Goal: Transaction & Acquisition: Purchase product/service

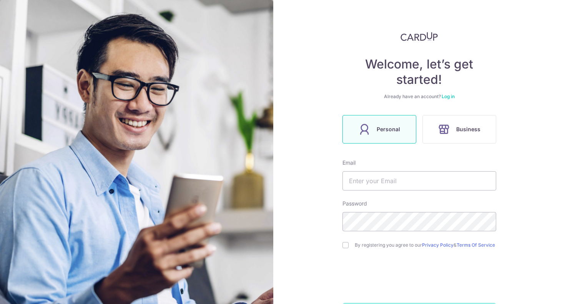
scroll to position [57, 0]
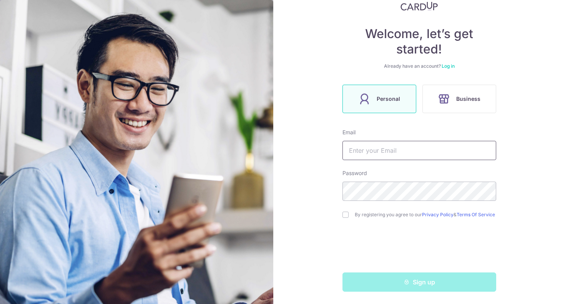
click at [378, 146] on input "text" at bounding box center [419, 150] width 154 height 19
type input "[EMAIL_ADDRESS][DOMAIN_NAME]"
click at [339, 214] on div "Welcome, let’s get started! Already have an account? Log in Personal Business E…" at bounding box center [419, 152] width 292 height 304
click at [347, 211] on input "checkbox" at bounding box center [345, 214] width 6 height 6
checkbox input "true"
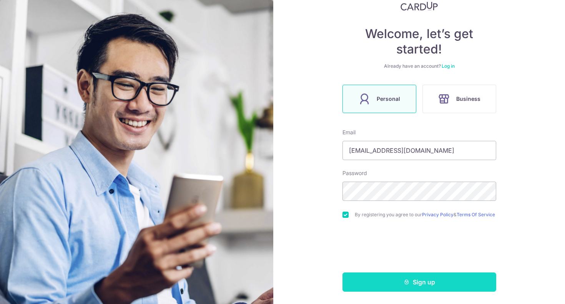
click at [408, 278] on button "Sign up" at bounding box center [419, 281] width 154 height 19
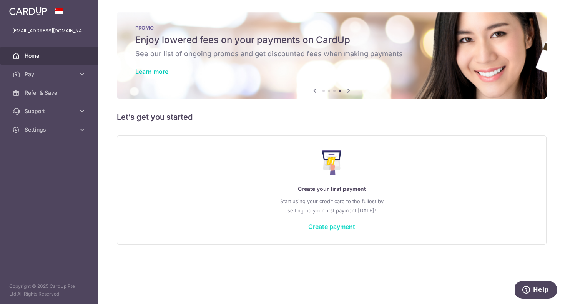
click at [334, 229] on link "Create payment" at bounding box center [331, 227] width 47 height 8
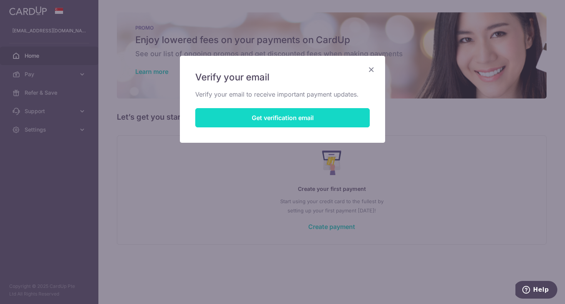
click at [266, 119] on button "Get verification email" at bounding box center [282, 117] width 174 height 19
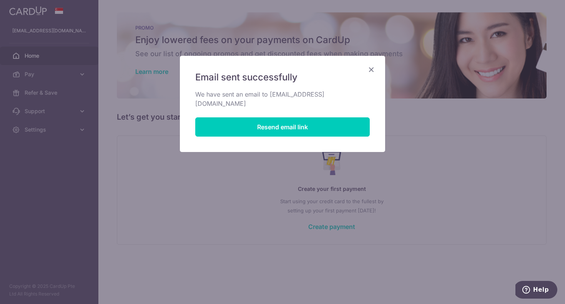
click at [372, 70] on icon "Close" at bounding box center [371, 70] width 9 height 10
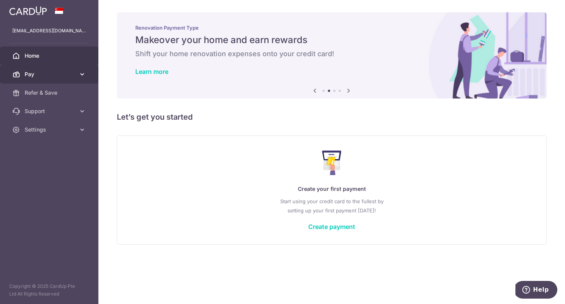
click at [51, 72] on span "Pay" at bounding box center [50, 74] width 51 height 8
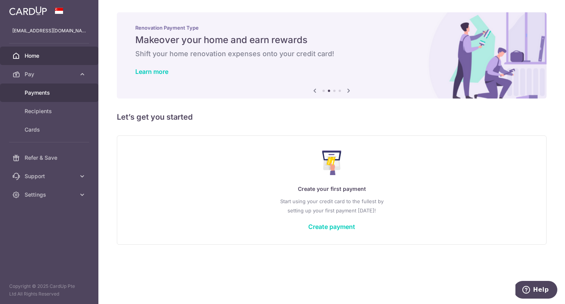
click at [49, 93] on span "Payments" at bounding box center [50, 93] width 51 height 8
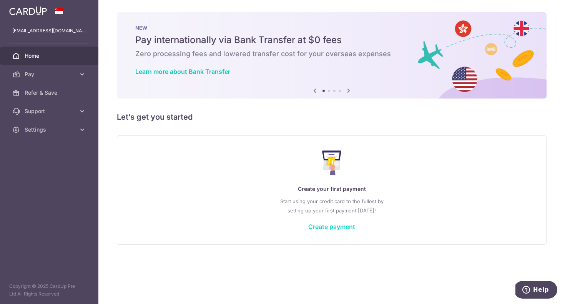
click at [333, 224] on link "Create payment" at bounding box center [331, 227] width 47 height 8
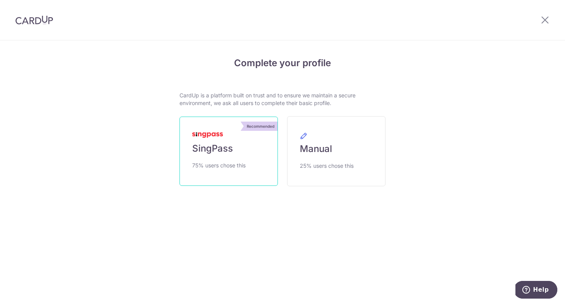
click at [234, 133] on link "Recommended SingPass 75% users chose this" at bounding box center [228, 150] width 98 height 69
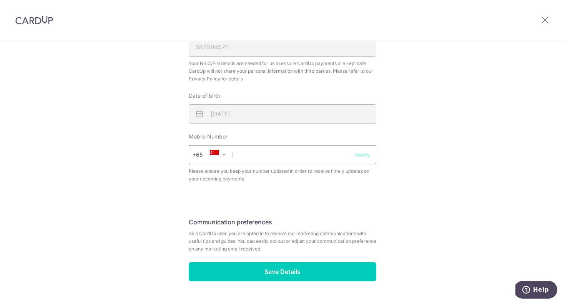
scroll to position [278, 0]
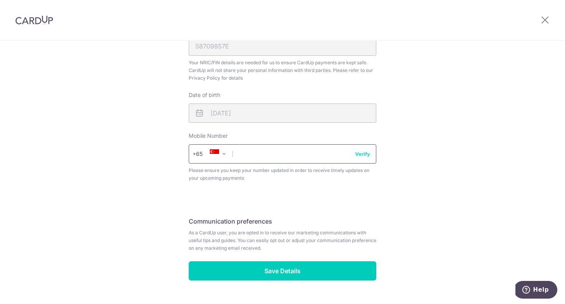
click at [318, 156] on input "text" at bounding box center [283, 153] width 188 height 19
type input "97670333"
select select "65"
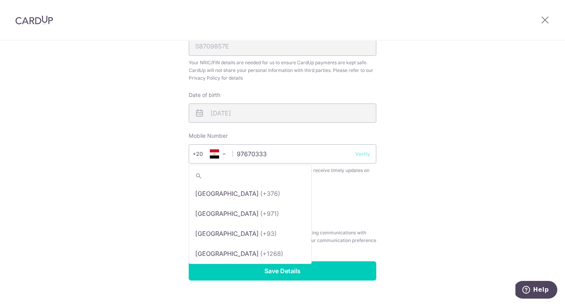
click at [219, 152] on span at bounding box center [223, 153] width 9 height 9
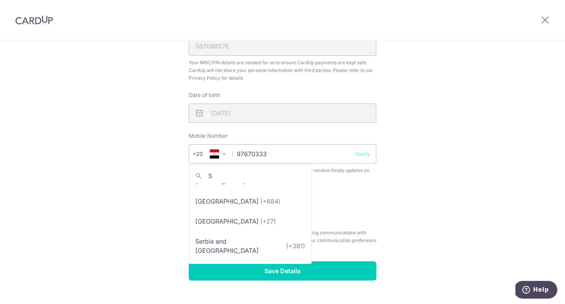
scroll to position [0, 0]
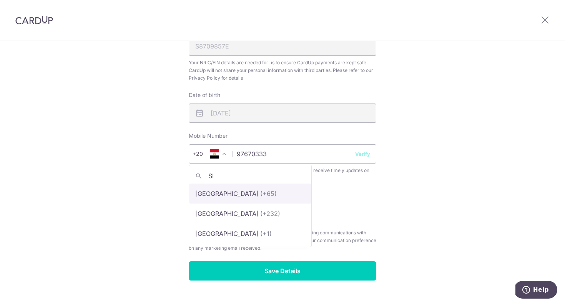
type input "SIN"
select select "199"
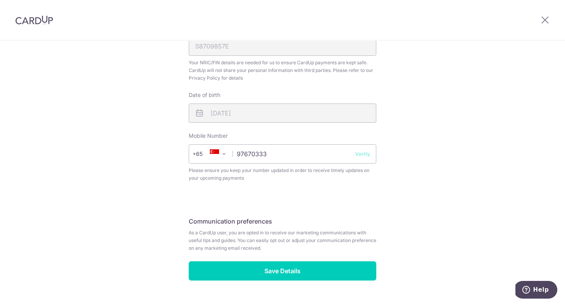
click at [467, 179] on div "Review your details Your Details Please provide your full name as per your NRIC…" at bounding box center [282, 42] width 565 height 560
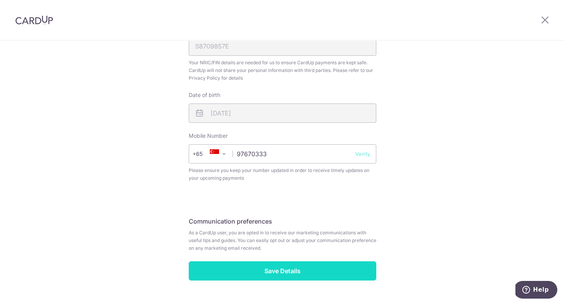
click at [306, 268] on input "Save Details" at bounding box center [283, 270] width 188 height 19
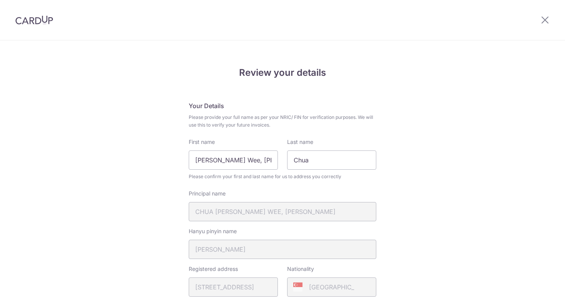
scroll to position [308, 0]
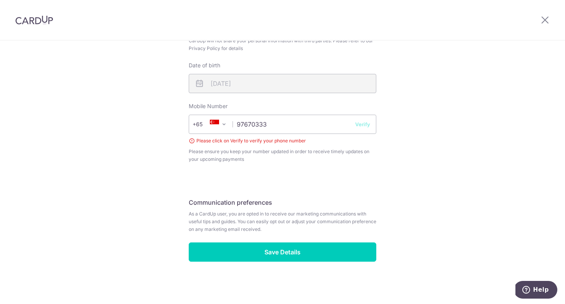
click at [366, 125] on button "Verify" at bounding box center [362, 124] width 15 height 8
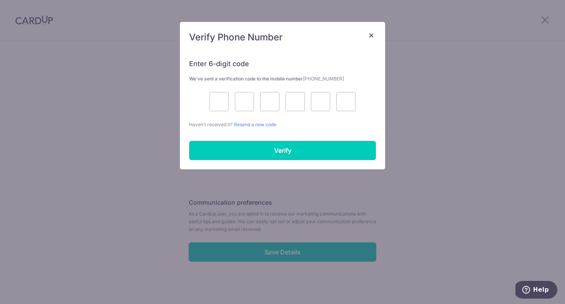
click at [431, 111] on div "× Verify Phone Number Enter 6-digit code We’ve sent a verification code to the …" at bounding box center [282, 152] width 565 height 304
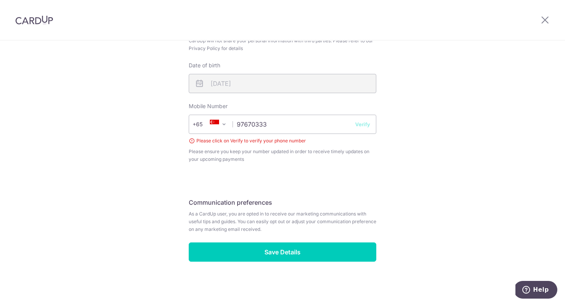
click at [361, 128] on button "Verify" at bounding box center [362, 124] width 15 height 8
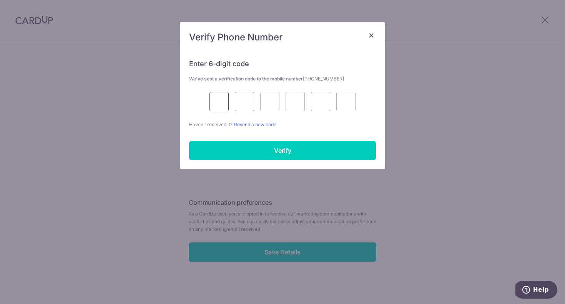
click at [220, 100] on input "text" at bounding box center [218, 101] width 19 height 19
type input "2"
type input "1"
type input "5"
type input "3"
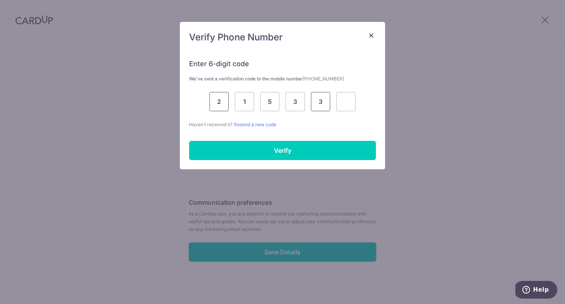
type input "3"
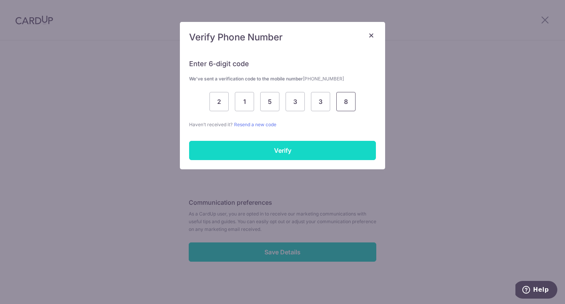
type input "8"
click at [241, 148] on input "Verify" at bounding box center [282, 150] width 187 height 19
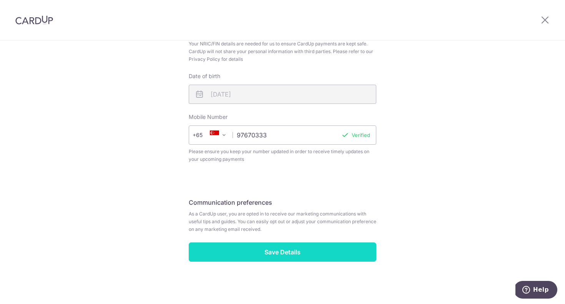
click at [256, 251] on input "Save Details" at bounding box center [283, 251] width 188 height 19
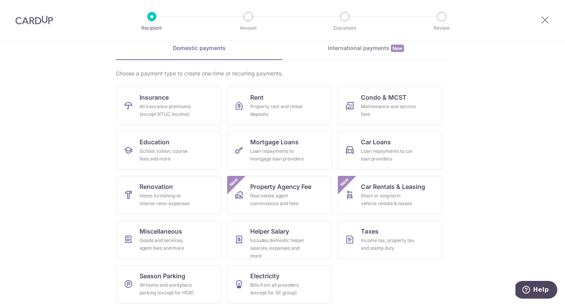
scroll to position [40, 0]
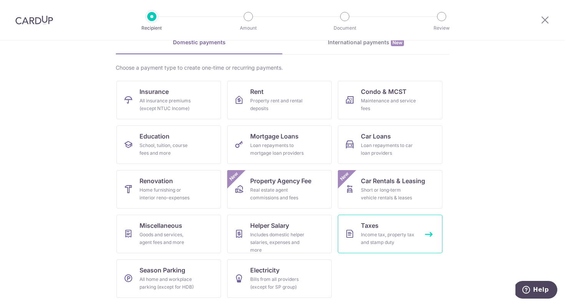
click at [405, 233] on div "Income tax, property tax and stamp duty" at bounding box center [388, 238] width 55 height 15
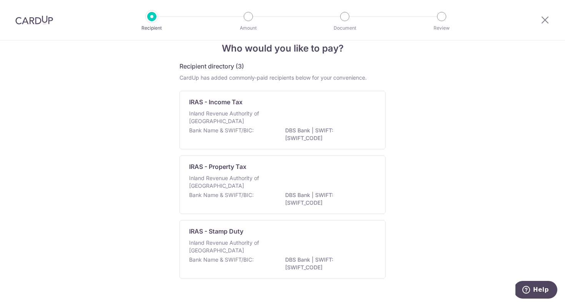
scroll to position [15, 0]
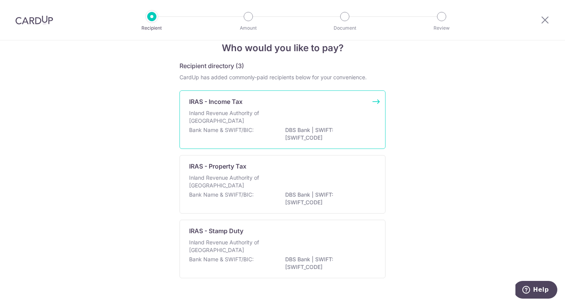
click at [281, 113] on div "Inland Revenue Authority of [GEOGRAPHIC_DATA]" at bounding box center [282, 117] width 187 height 17
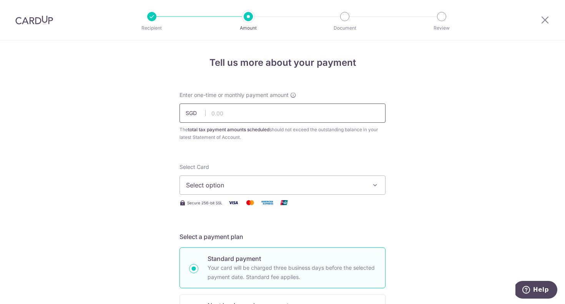
click at [228, 115] on input "text" at bounding box center [282, 112] width 206 height 19
type input "3,200.00"
click at [376, 185] on icon "button" at bounding box center [375, 185] width 8 height 8
click at [348, 203] on span "Add credit card" at bounding box center [289, 207] width 179 height 8
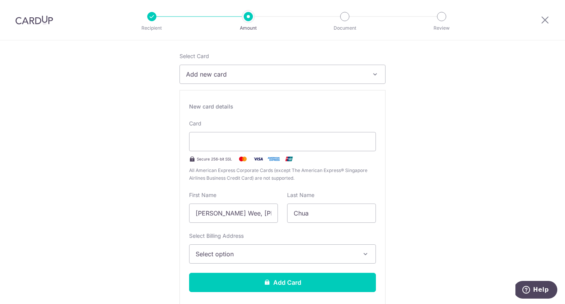
scroll to position [168, 0]
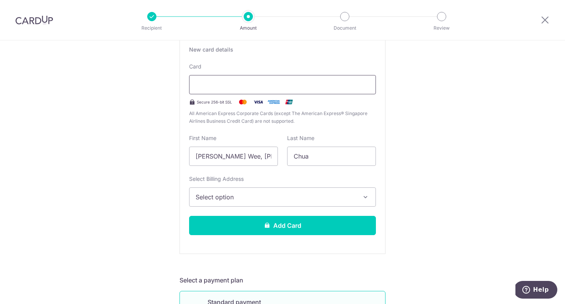
click at [244, 78] on div at bounding box center [282, 84] width 187 height 19
type input "11 / 2028"
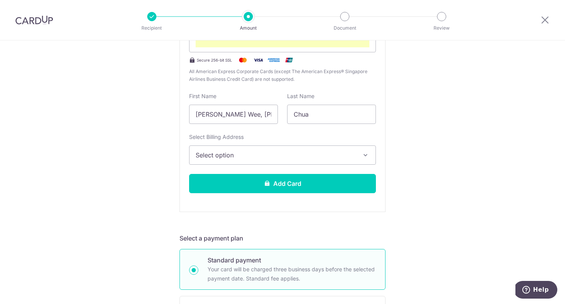
scroll to position [228, 0]
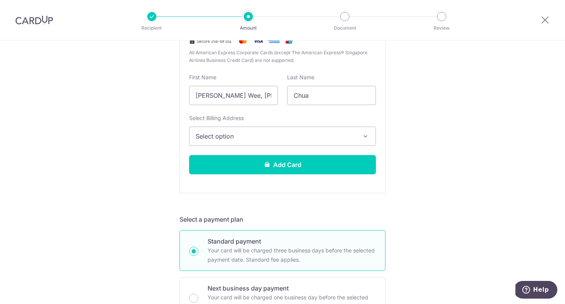
click at [359, 131] on button "Select option" at bounding box center [282, 135] width 187 height 19
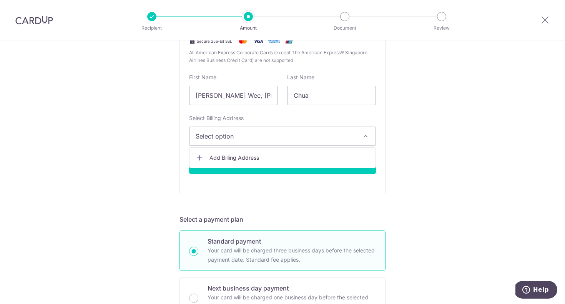
click at [264, 157] on span "Add Billing Address" at bounding box center [289, 158] width 160 height 8
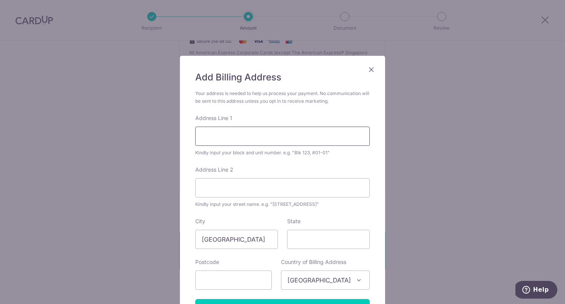
click at [272, 140] on input "Address Line 1" at bounding box center [282, 135] width 174 height 19
type input "3 Sunset Crescent"
type input "597492"
click at [376, 158] on div "Add Billing Address Your address is needed to help us process your payment. No …" at bounding box center [282, 194] width 205 height 277
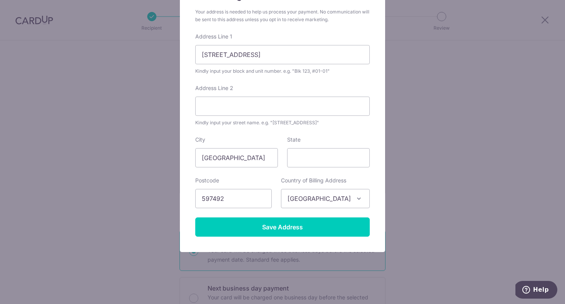
scroll to position [82, 0]
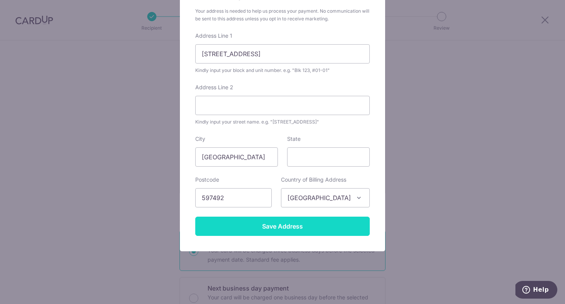
click at [317, 224] on input "Save Address" at bounding box center [282, 225] width 174 height 19
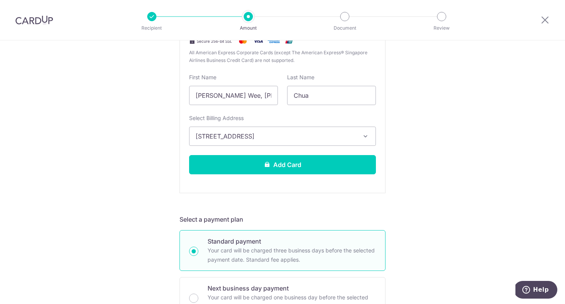
click at [446, 123] on div "Tell us more about your payment Enter one-time or monthly payment amount SGD 3,…" at bounding box center [282, 284] width 565 height 945
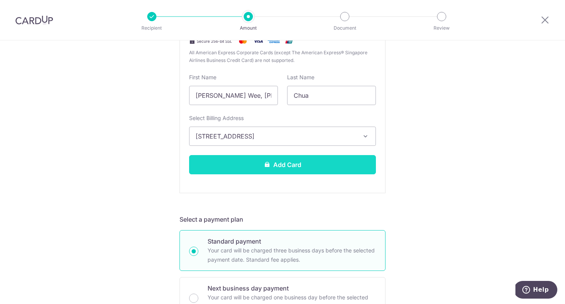
click at [328, 168] on button "Add Card" at bounding box center [282, 164] width 187 height 19
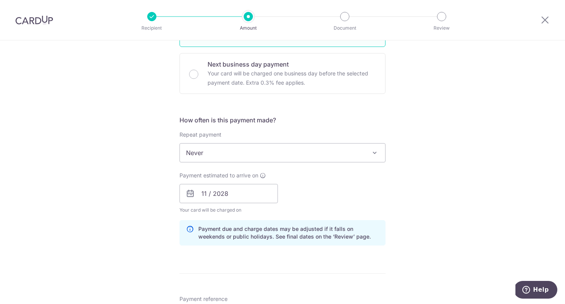
scroll to position [247, 0]
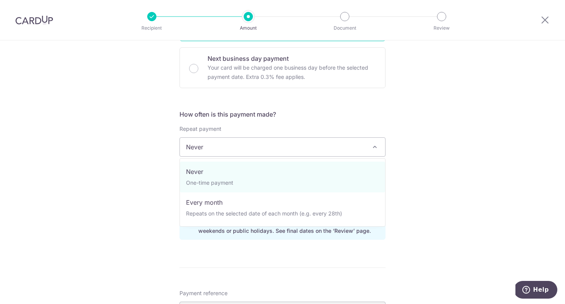
click at [353, 145] on span "Never" at bounding box center [282, 147] width 205 height 18
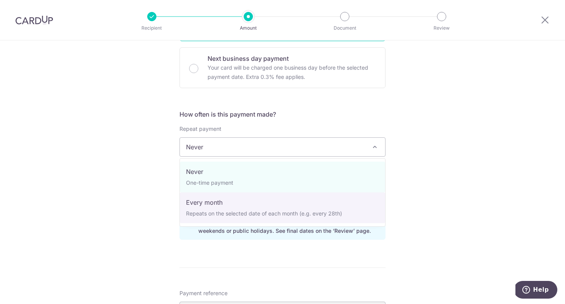
select select "3"
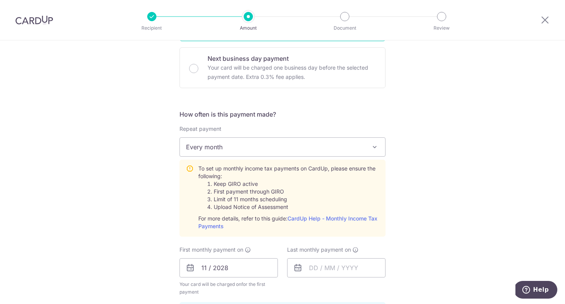
click at [418, 161] on div "Tell us more about your payment Enter one-time or monthly payment amount SGD 3,…" at bounding box center [282, 210] width 565 height 833
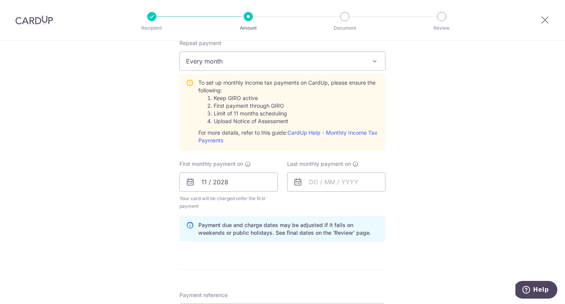
scroll to position [334, 0]
click at [221, 178] on input "11 / 2028" at bounding box center [228, 180] width 98 height 19
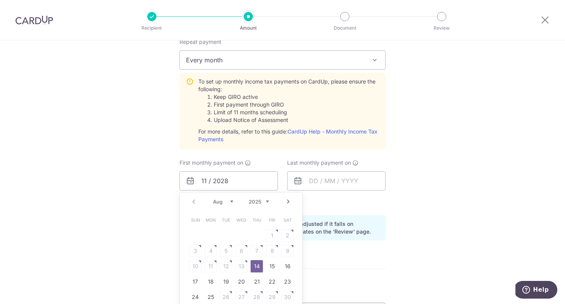
click at [409, 180] on div "Tell us more about your payment Enter one-time or monthly payment amount SGD 3,…" at bounding box center [282, 123] width 565 height 833
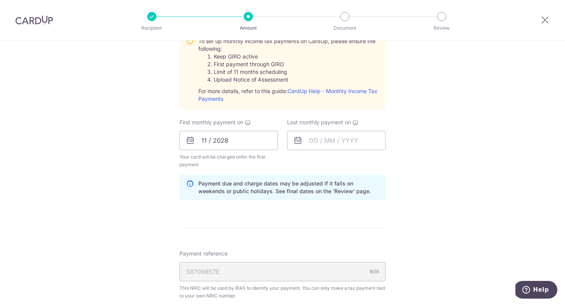
scroll to position [397, 0]
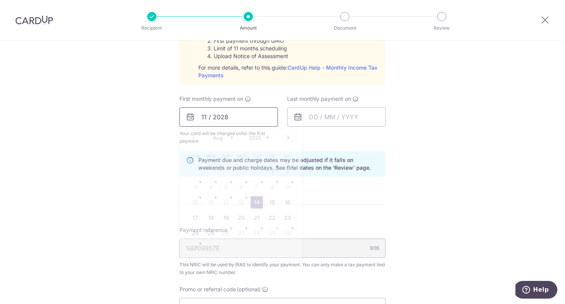
click at [220, 113] on input "11 / 2028" at bounding box center [228, 116] width 98 height 19
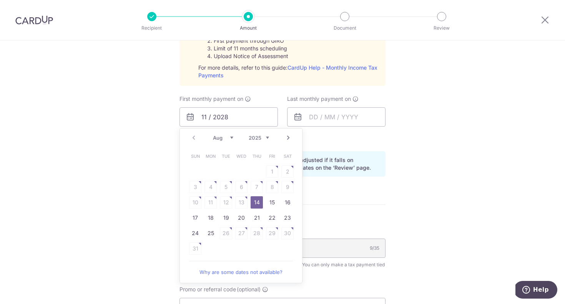
click at [231, 136] on select "Aug Sep Oct Nov Dec" at bounding box center [223, 138] width 20 height 6
click at [230, 137] on select "Aug Sep Oct Nov Dec" at bounding box center [223, 138] width 20 height 6
click at [228, 137] on select "Aug Sep Oct Nov Dec" at bounding box center [223, 138] width 20 height 6
click at [231, 137] on select "Aug Sep Oct Nov Dec" at bounding box center [223, 138] width 20 height 6
click at [229, 137] on select "Aug Sep Oct Nov Dec" at bounding box center [223, 138] width 20 height 6
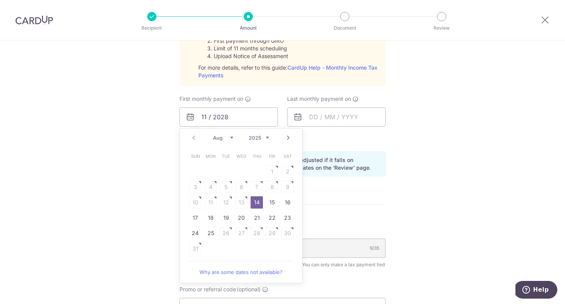
click at [216, 142] on div "Prev Next Aug Sep Oct Nov Dec 2025 2026" at bounding box center [241, 137] width 122 height 18
click at [221, 139] on select "Aug Sep Oct Nov Dec" at bounding box center [223, 138] width 20 height 6
click at [194, 136] on div "Prev Next Aug Sep Oct Nov Dec 2025 2026" at bounding box center [241, 137] width 122 height 18
click at [195, 138] on div "Prev Next Aug Sep Oct Nov Dec 2025 2026" at bounding box center [241, 137] width 122 height 18
click at [221, 136] on select "Aug Sep Oct Nov Dec" at bounding box center [223, 138] width 20 height 6
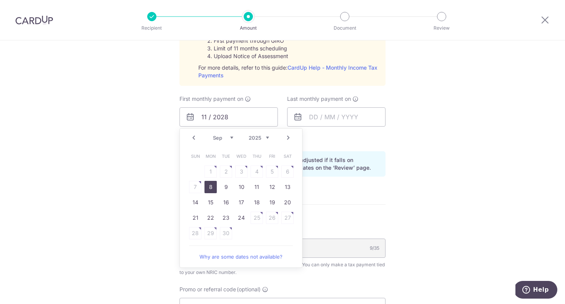
click at [211, 184] on link "8" at bounding box center [210, 187] width 12 height 12
type input "[DATE]"
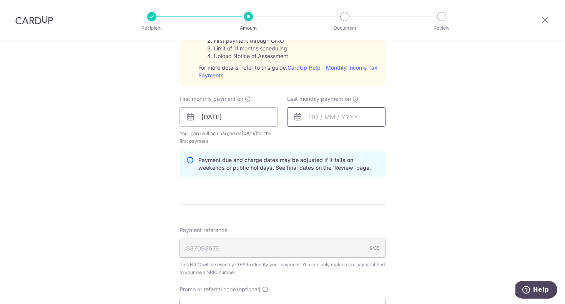
click at [312, 116] on input "text" at bounding box center [336, 116] width 98 height 19
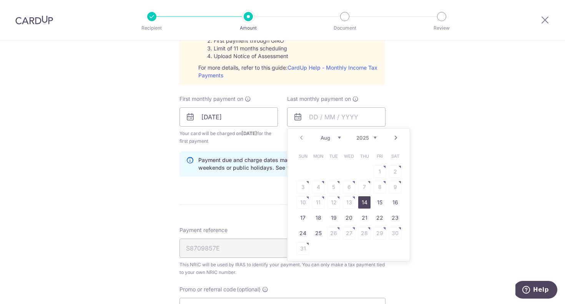
click at [221, 174] on div "Payment due and charge dates may be adjusted if it falls on weekends or public …" at bounding box center [282, 163] width 206 height 25
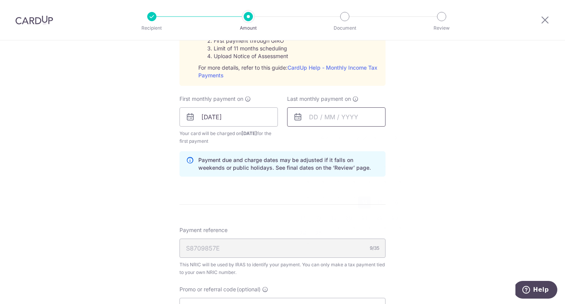
click at [311, 119] on input "text" at bounding box center [336, 116] width 98 height 19
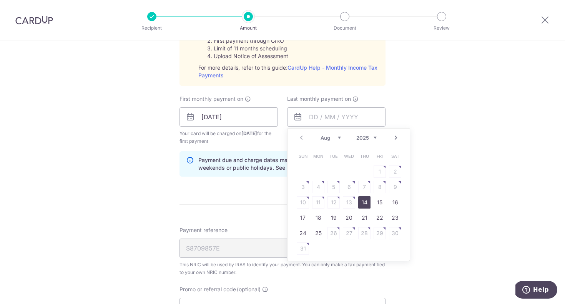
click at [338, 139] on select "Aug Sep Oct Nov Dec" at bounding box center [331, 138] width 20 height 6
click at [374, 135] on select "2025 2026" at bounding box center [366, 138] width 20 height 6
click at [334, 136] on select "Jan Feb Mar Apr May Jun Jul Aug Sep" at bounding box center [331, 138] width 20 height 6
click at [332, 137] on select "Jan Feb Mar Apr May Jun Jul Aug Sep" at bounding box center [331, 138] width 20 height 6
click at [334, 138] on select "Jan Feb Mar Apr May Jun Jul Aug Sep" at bounding box center [331, 138] width 20 height 6
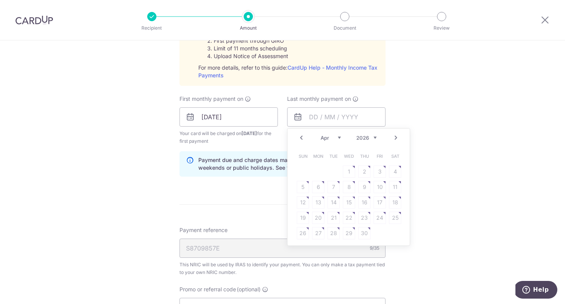
click at [336, 137] on select "Jan Feb Mar Apr May Jun Jul Aug Sep" at bounding box center [331, 138] width 20 height 6
click at [338, 135] on select "Jan Feb Mar Apr May Jun Jul Aug Sep" at bounding box center [331, 138] width 20 height 6
click at [335, 136] on select "Jan Feb Mar Apr May Jun Jul Aug Sep" at bounding box center [331, 138] width 20 height 6
click at [337, 138] on select "Jan Feb Mar Apr May Jun Jul Aug Sep" at bounding box center [331, 138] width 20 height 6
click at [338, 138] on select "Jan Feb Mar Apr May Jun Jul Aug Sep" at bounding box center [331, 138] width 20 height 6
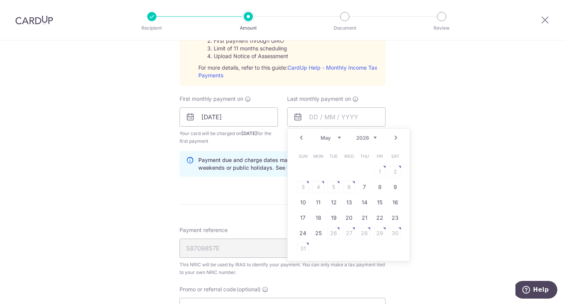
click at [333, 138] on select "Jan Feb Mar Apr May Jun Jul Aug Sep" at bounding box center [331, 138] width 20 height 6
click at [330, 140] on select "Jan Feb Mar Apr May Jun Jul Aug Sep" at bounding box center [331, 138] width 20 height 6
click at [320, 185] on link "9" at bounding box center [318, 187] width 12 height 12
type input "[DATE]"
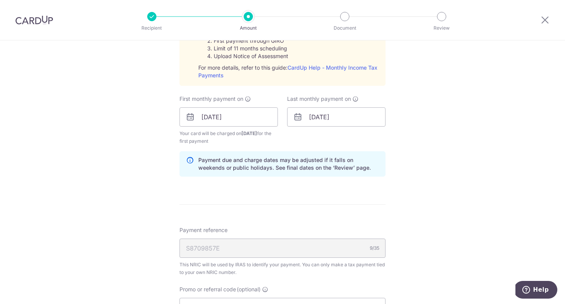
click at [419, 129] on div "Tell us more about your payment Enter one-time or monthly payment amount SGD 3,…" at bounding box center [282, 59] width 565 height 833
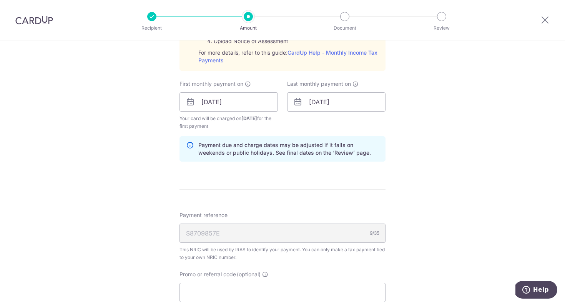
scroll to position [570, 0]
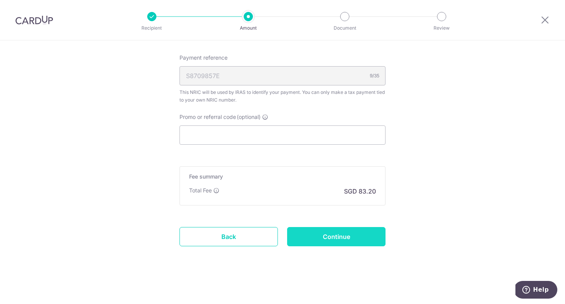
click at [331, 241] on input "Continue" at bounding box center [336, 236] width 98 height 19
type input "Create Schedule"
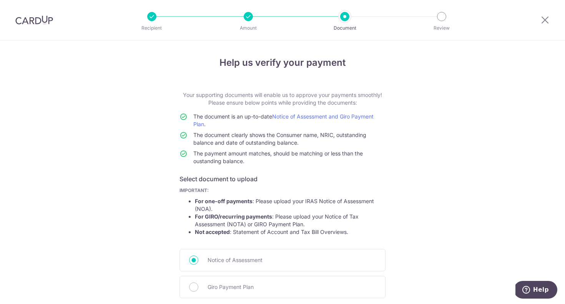
scroll to position [89, 0]
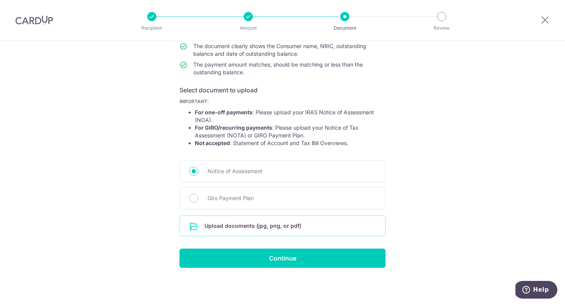
click at [289, 225] on input "file" at bounding box center [282, 226] width 205 height 20
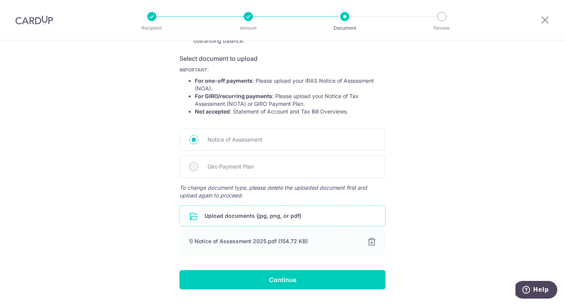
scroll to position [142, 0]
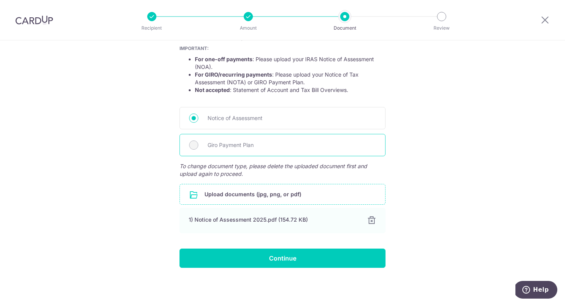
click at [239, 143] on span "Giro Payment Plan" at bounding box center [292, 144] width 168 height 9
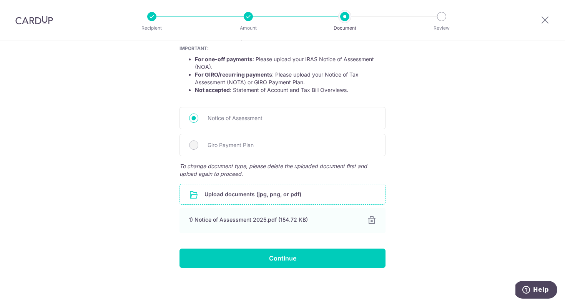
click at [231, 197] on input "file" at bounding box center [282, 194] width 205 height 20
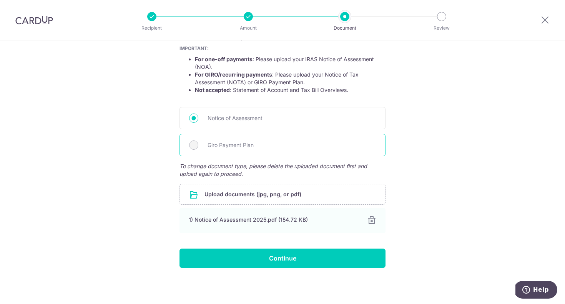
click at [236, 147] on span "Giro Payment Plan" at bounding box center [292, 144] width 168 height 9
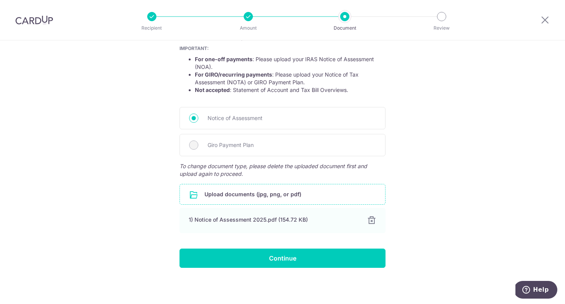
click at [223, 198] on input "file" at bounding box center [282, 194] width 205 height 20
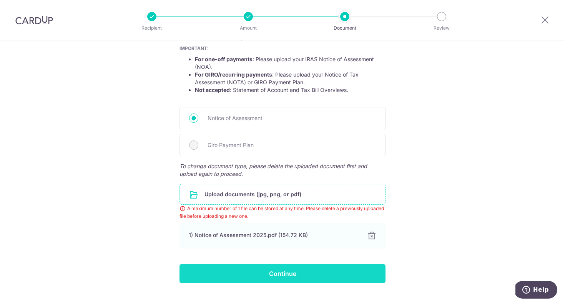
click at [271, 269] on input "Continue" at bounding box center [282, 273] width 206 height 19
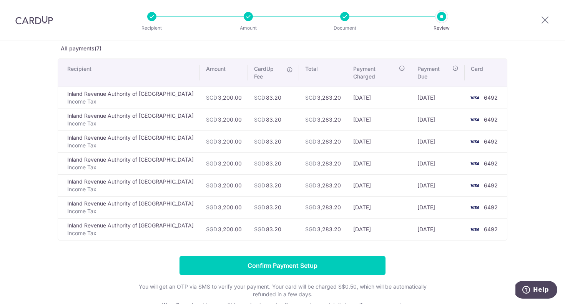
scroll to position [43, 0]
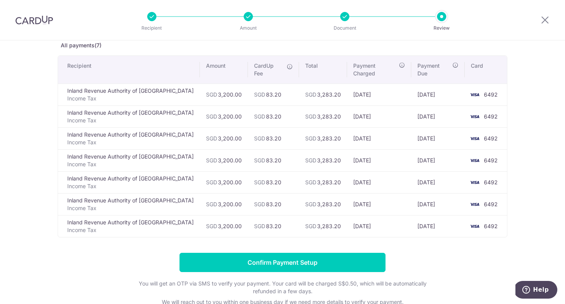
click at [302, 242] on div "Review payment details All payments(7) Recipient Amount CardUp Fee Total Paymen…" at bounding box center [283, 171] width 450 height 319
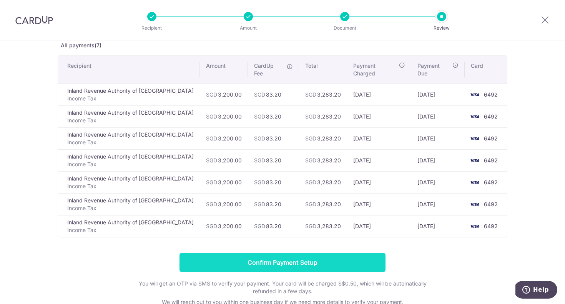
click at [297, 253] on input "Confirm Payment Setup" at bounding box center [282, 262] width 206 height 19
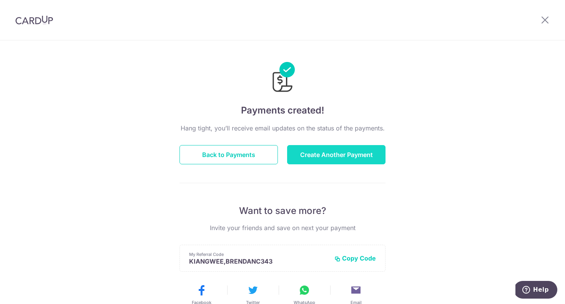
click at [325, 154] on button "Create Another Payment" at bounding box center [336, 154] width 98 height 19
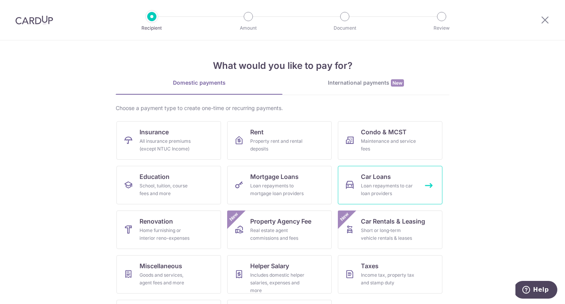
scroll to position [40, 0]
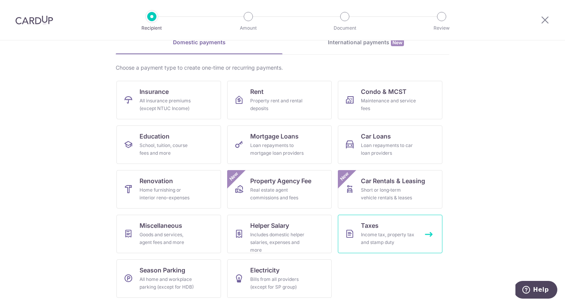
click at [382, 236] on div "Income tax, property tax and stamp duty" at bounding box center [388, 238] width 55 height 15
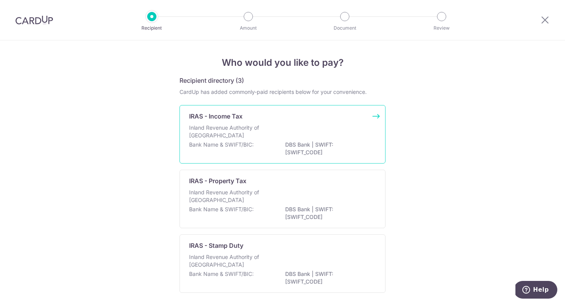
click at [331, 107] on div "IRAS - Income Tax Inland Revenue Authority of [GEOGRAPHIC_DATA] Bank Name & SWI…" at bounding box center [282, 134] width 206 height 58
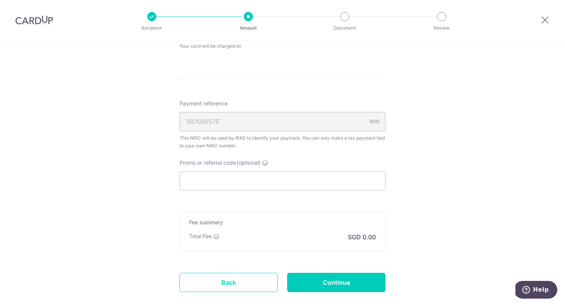
scroll to position [450, 0]
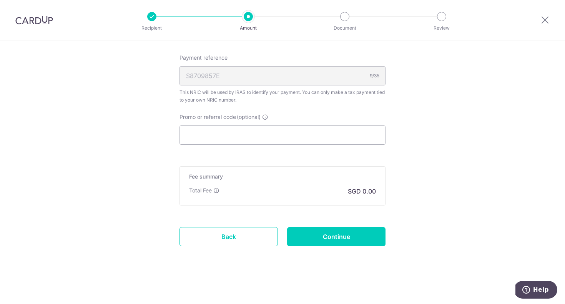
click at [254, 133] on input "Promo or referral code (optional)" at bounding box center [282, 134] width 206 height 19
paste input "VTAX25R"
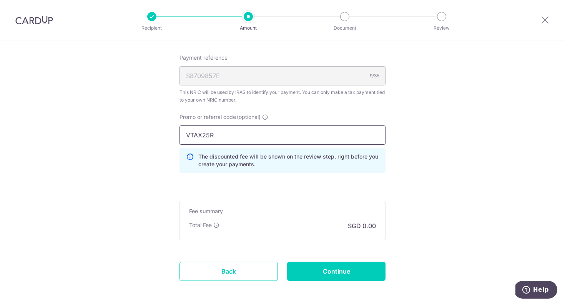
type input "VTAX25R"
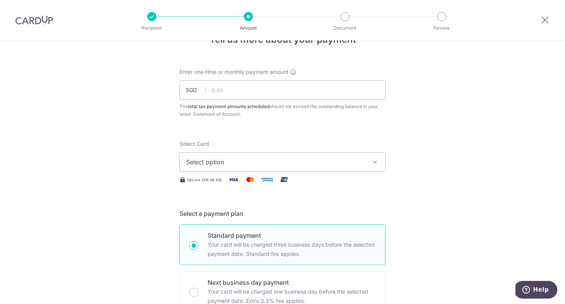
scroll to position [0, 0]
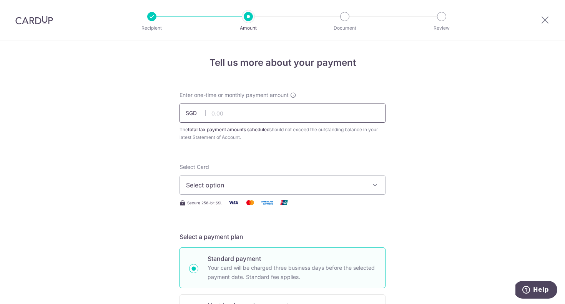
click at [311, 114] on input "text" at bounding box center [282, 112] width 206 height 19
click button "Add Card" at bounding box center [0, 0] width 0 height 0
type input "3,200.00"
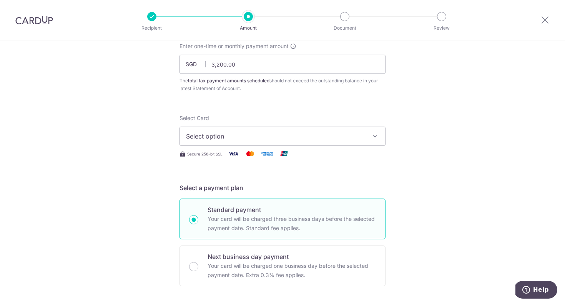
scroll to position [62, 0]
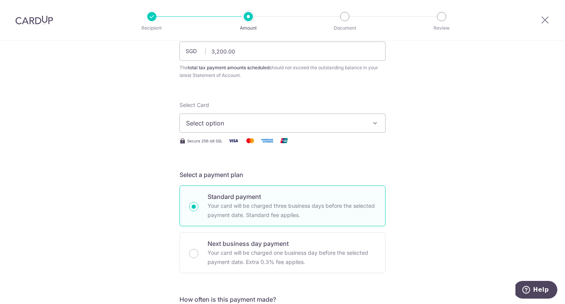
click at [271, 125] on span "Select option" at bounding box center [275, 122] width 179 height 9
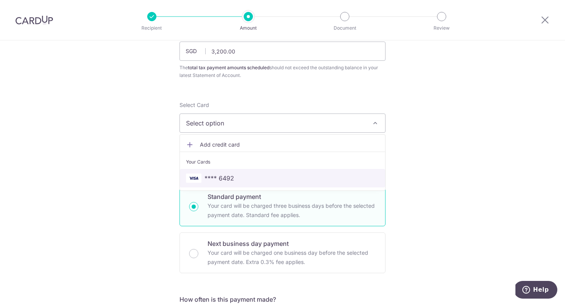
click at [247, 178] on span "**** 6492" at bounding box center [282, 177] width 193 height 9
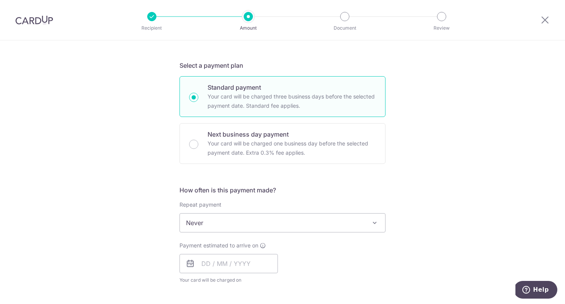
scroll to position [222, 0]
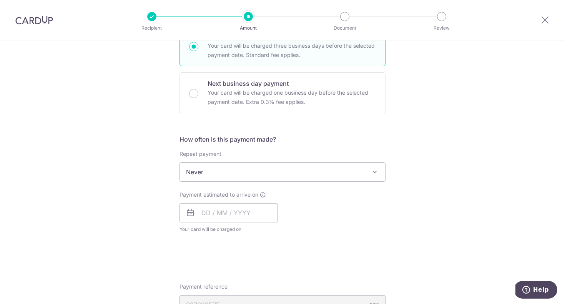
click at [252, 165] on span "Never" at bounding box center [282, 172] width 205 height 18
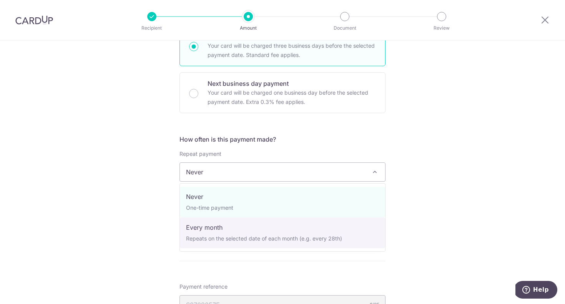
select select "3"
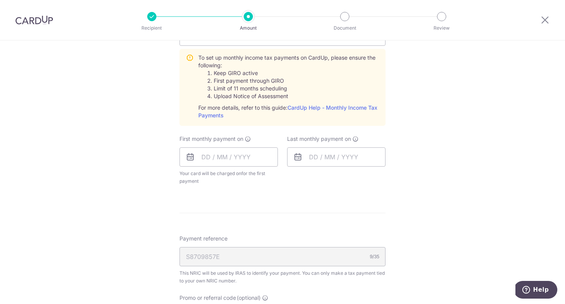
scroll to position [404, 0]
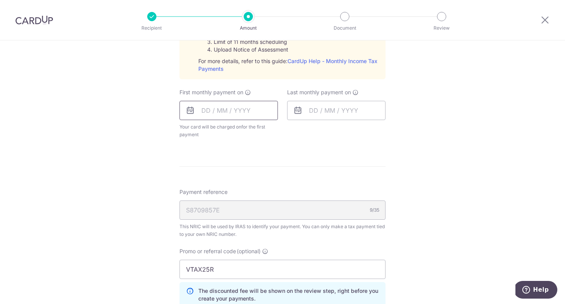
click at [223, 110] on input "text" at bounding box center [228, 110] width 98 height 19
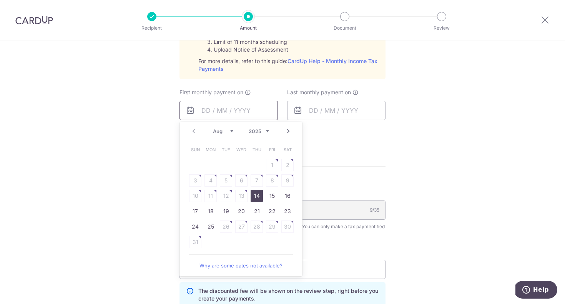
click at [203, 108] on input "text" at bounding box center [228, 110] width 98 height 19
click at [287, 130] on link "Next" at bounding box center [288, 130] width 9 height 9
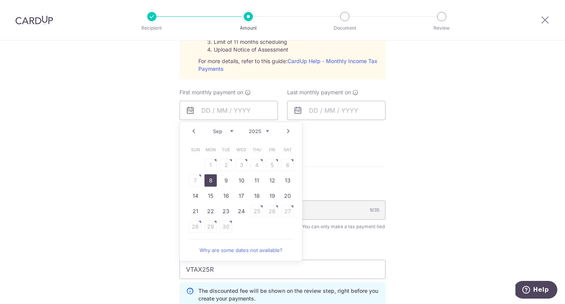
click at [212, 178] on link "8" at bounding box center [210, 180] width 12 height 12
type input "[DATE]"
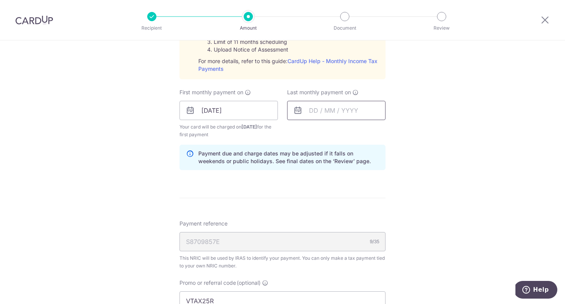
click at [317, 109] on input "text" at bounding box center [336, 110] width 98 height 19
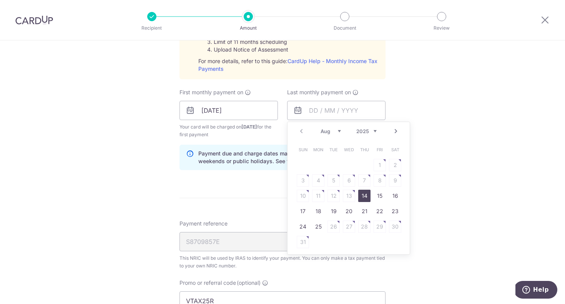
click at [336, 128] on select "Aug Sep Oct Nov Dec" at bounding box center [331, 131] width 20 height 6
click at [374, 129] on select "2025 2026" at bounding box center [366, 131] width 20 height 6
click at [338, 131] on select "Jan Feb Mar Apr May Jun Jul Aug Sep" at bounding box center [331, 131] width 20 height 6
click at [329, 136] on div "Prev Next Jan Feb Mar Apr May Jun Jul Aug Sep 2025 2026" at bounding box center [348, 131] width 122 height 18
click at [334, 132] on select "Jan Feb Mar Apr May Jun Jul Aug Sep" at bounding box center [331, 131] width 20 height 6
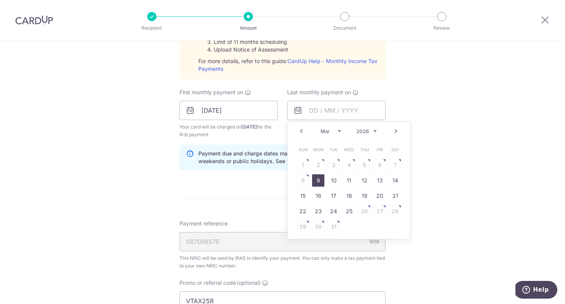
click at [317, 178] on link "9" at bounding box center [318, 180] width 12 height 12
type input "09/03/2026"
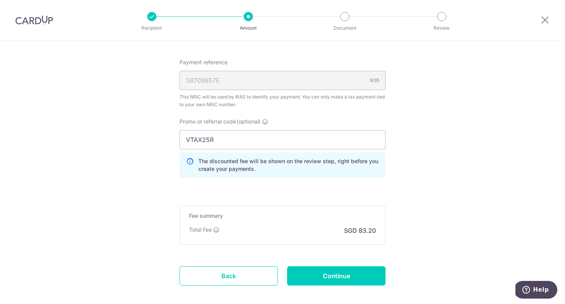
scroll to position [604, 0]
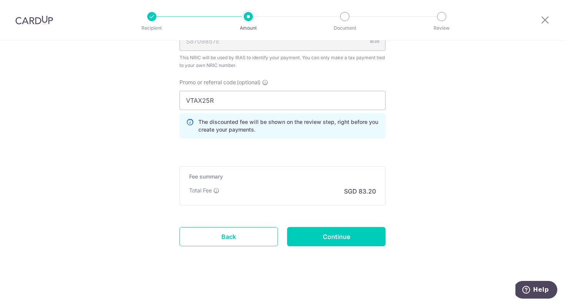
click at [354, 238] on input "Continue" at bounding box center [336, 236] width 98 height 19
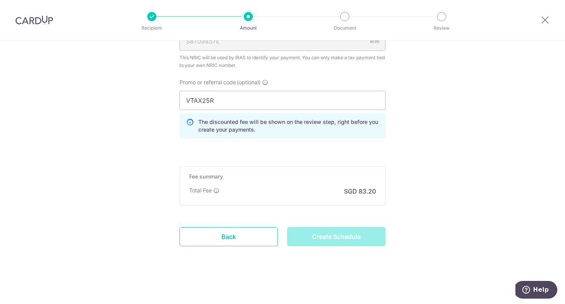
type input "Create Schedule"
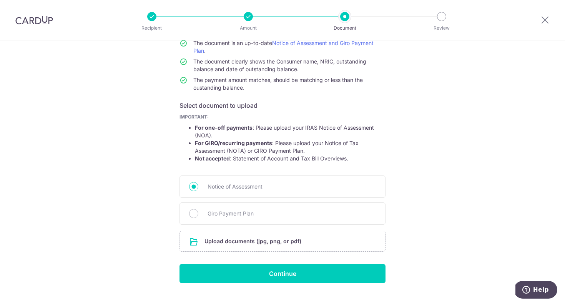
scroll to position [89, 0]
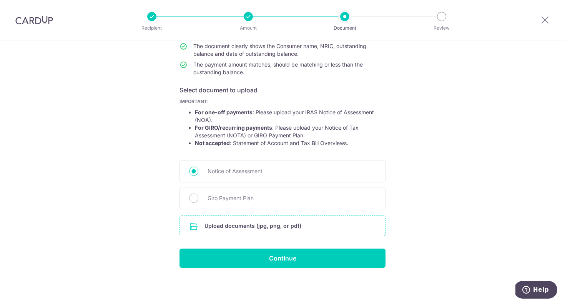
click at [267, 229] on input "file" at bounding box center [282, 226] width 205 height 20
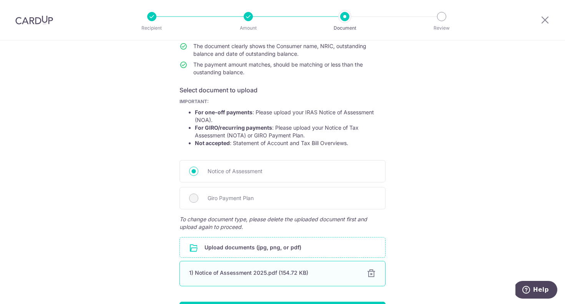
scroll to position [142, 0]
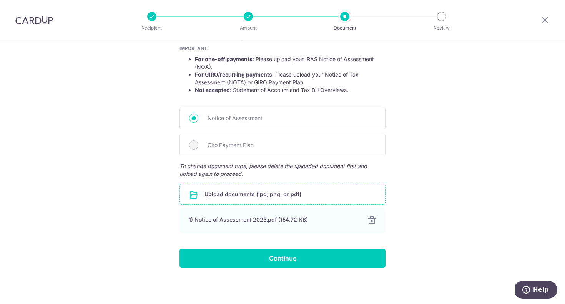
click at [263, 194] on input "file" at bounding box center [282, 194] width 205 height 20
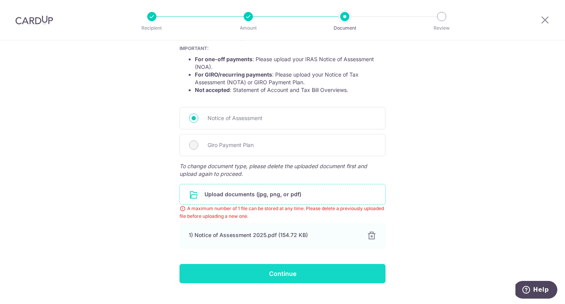
click at [257, 271] on input "Continue" at bounding box center [282, 273] width 206 height 19
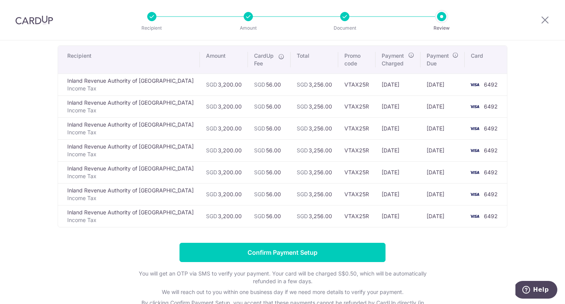
scroll to position [117, 0]
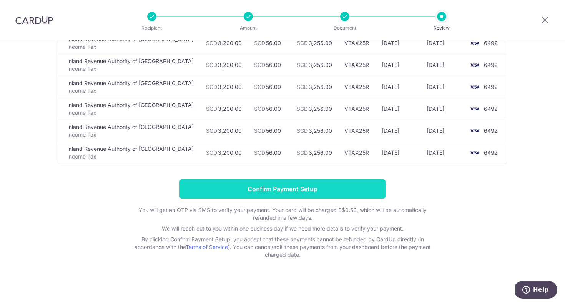
click at [325, 188] on input "Confirm Payment Setup" at bounding box center [282, 188] width 206 height 19
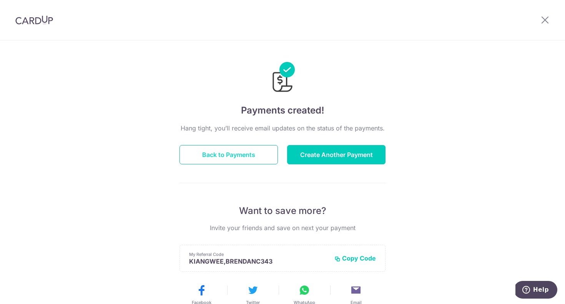
click at [235, 152] on button "Back to Payments" at bounding box center [228, 154] width 98 height 19
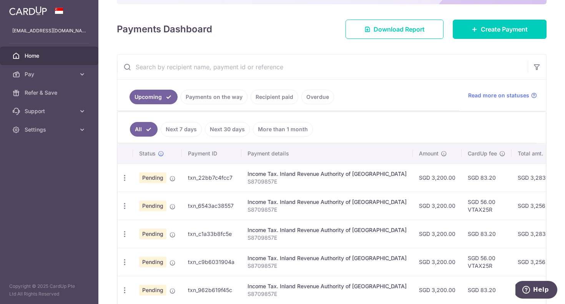
scroll to position [120, 0]
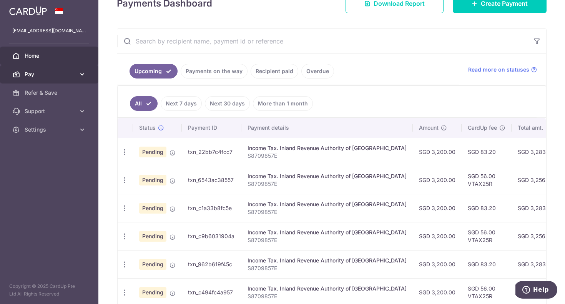
click at [52, 79] on link "Pay" at bounding box center [49, 74] width 98 height 18
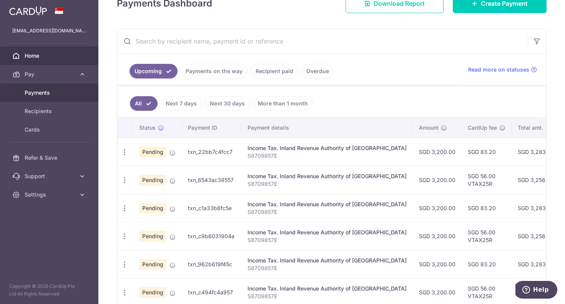
click at [48, 93] on span "Payments" at bounding box center [50, 93] width 51 height 8
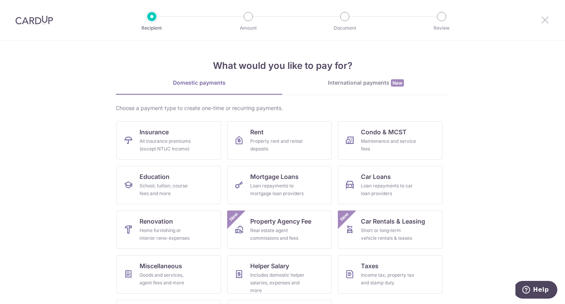
click at [545, 18] on icon at bounding box center [544, 20] width 9 height 10
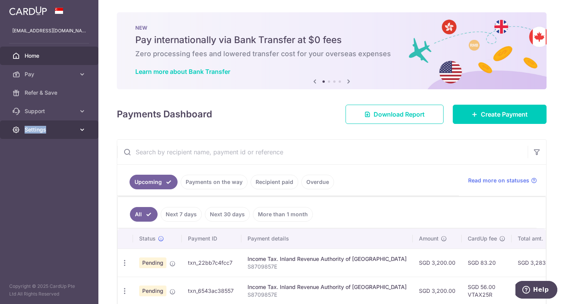
click at [67, 126] on span "Settings" at bounding box center [50, 130] width 51 height 8
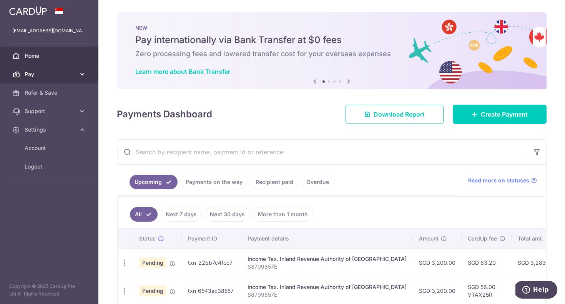
click at [70, 75] on span "Pay" at bounding box center [50, 74] width 51 height 8
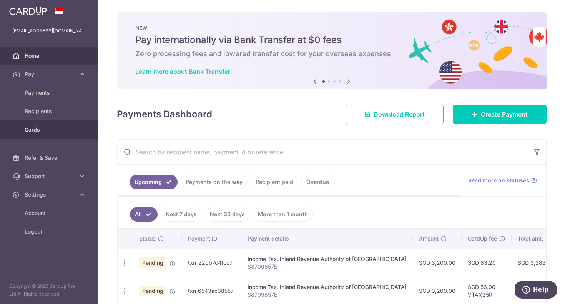
click at [35, 132] on span "Cards" at bounding box center [50, 130] width 51 height 8
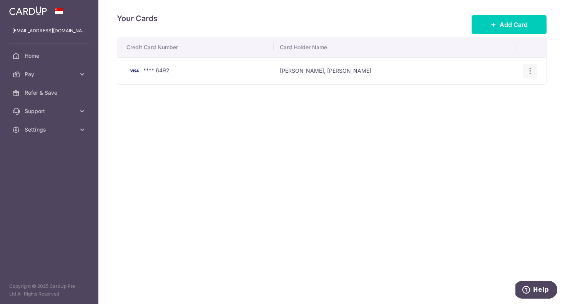
click at [531, 69] on icon "button" at bounding box center [530, 71] width 8 height 8
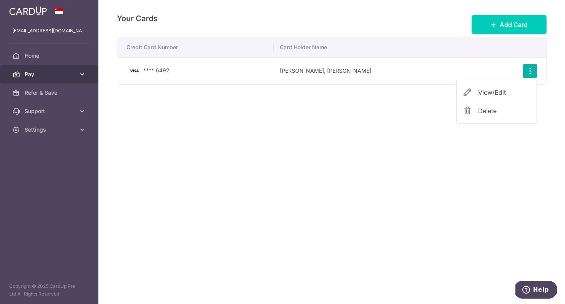
click at [73, 73] on span "Pay" at bounding box center [50, 74] width 51 height 8
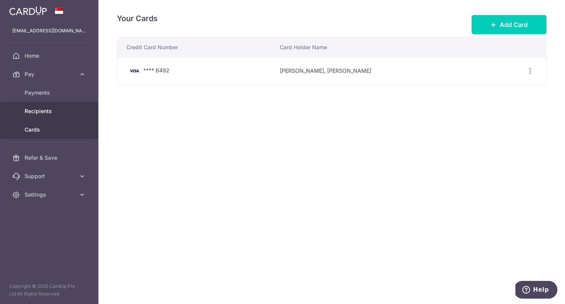
click at [58, 111] on span "Recipients" at bounding box center [50, 111] width 51 height 8
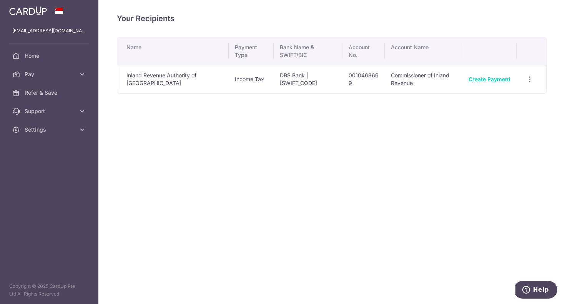
click at [541, 81] on td "View/Edit Linked Payments" at bounding box center [532, 79] width 30 height 28
click at [527, 79] on icon "button" at bounding box center [530, 79] width 8 height 8
click at [482, 119] on span "Linked Payments" at bounding box center [502, 119] width 49 height 8
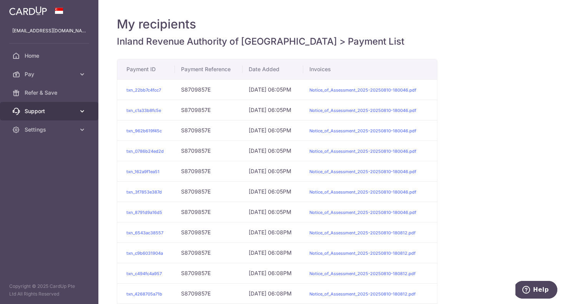
click at [52, 111] on span "Support" at bounding box center [50, 111] width 51 height 8
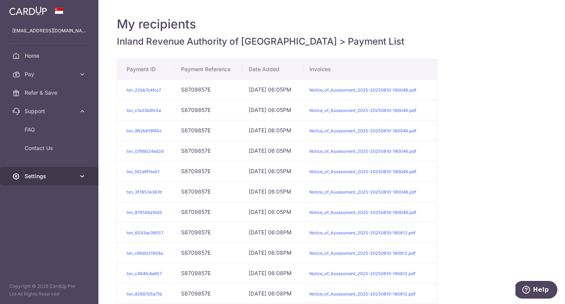
click at [48, 173] on span "Settings" at bounding box center [50, 176] width 51 height 8
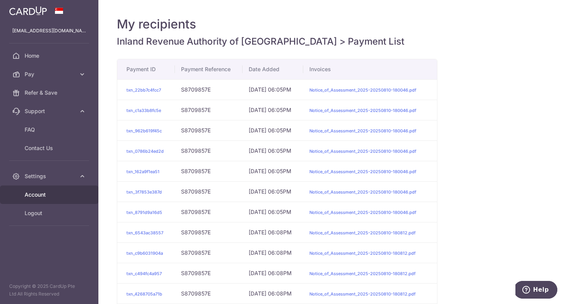
click at [40, 198] on span "Account" at bounding box center [50, 195] width 51 height 8
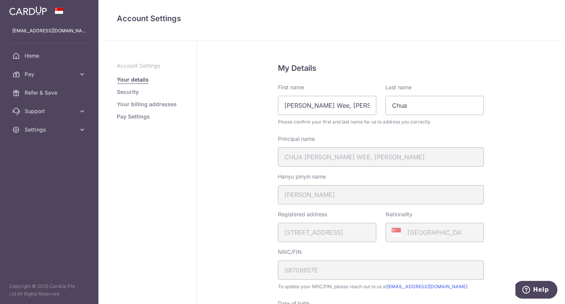
click at [132, 92] on link "Security" at bounding box center [128, 92] width 22 height 8
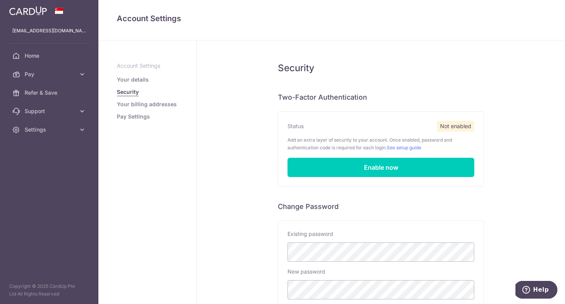
click at [131, 104] on link "Your billing addresses" at bounding box center [147, 104] width 60 height 8
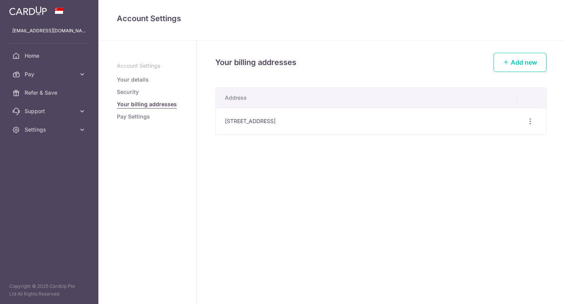
click at [131, 118] on link "Pay Settings" at bounding box center [133, 117] width 33 height 8
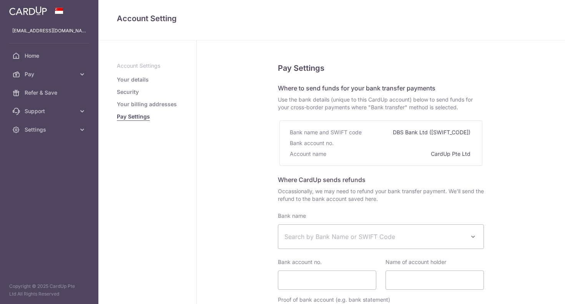
select select
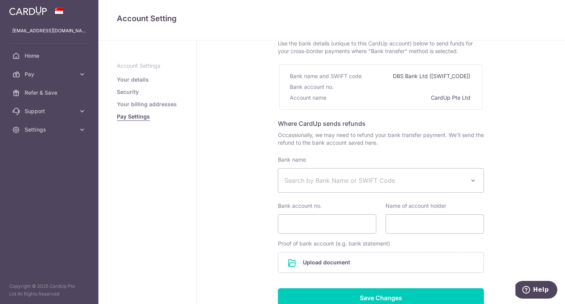
scroll to position [117, 0]
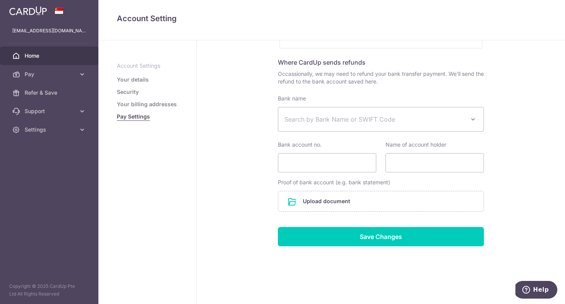
click at [42, 53] on span "Home" at bounding box center [50, 56] width 51 height 8
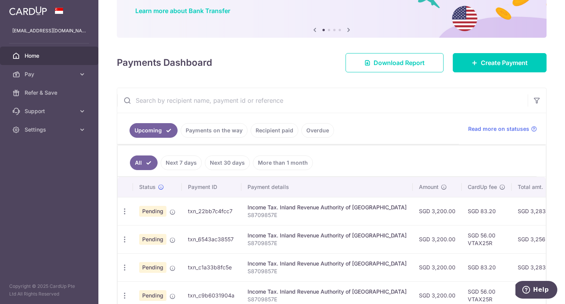
scroll to position [83, 0]
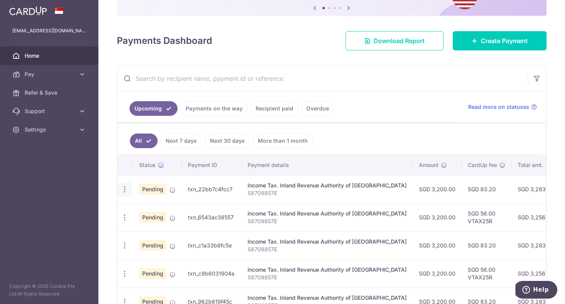
click at [126, 190] on icon "button" at bounding box center [125, 189] width 8 height 8
click at [149, 227] on span "Cancel payment" at bounding box center [166, 228] width 52 height 9
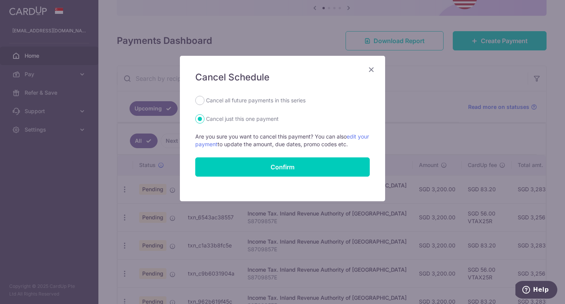
click at [281, 100] on label "Cancel all future payments in this series" at bounding box center [256, 100] width 100 height 9
click at [204, 100] on input "Cancel all future payments in this series" at bounding box center [199, 100] width 9 height 9
radio input "true"
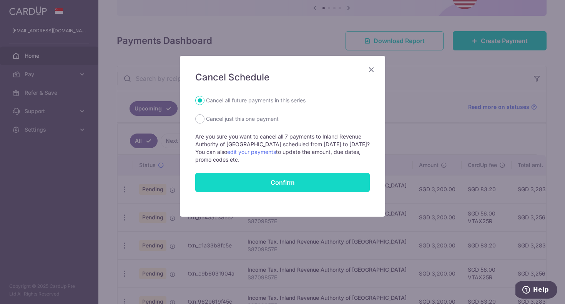
click at [279, 180] on input "Confirm" at bounding box center [282, 182] width 174 height 19
